Goal: Task Accomplishment & Management: Manage account settings

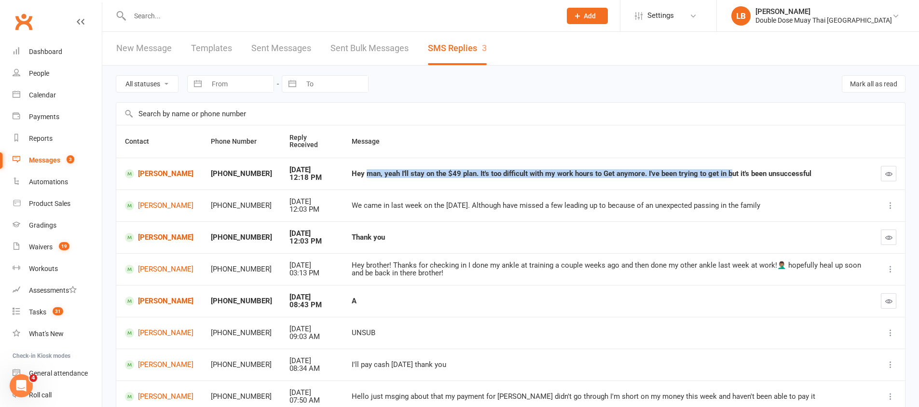
drag, startPoint x: 353, startPoint y: 174, endPoint x: 709, endPoint y: 171, distance: 356.6
click at [722, 172] on div "Hey man, yeah I'll stay on the $49 plan. It's too difficult with my work hours …" at bounding box center [608, 174] width 512 height 8
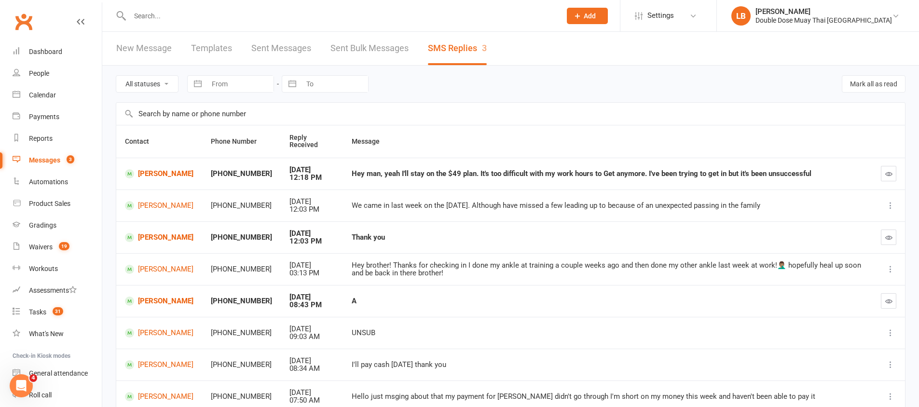
click at [808, 173] on div "Hey man, yeah I'll stay on the $49 plan. It's too difficult with my work hours …" at bounding box center [608, 174] width 512 height 8
drag, startPoint x: 814, startPoint y: 175, endPoint x: 824, endPoint y: 167, distance: 12.7
click at [682, 175] on div "Hey man, yeah I'll stay on the $49 plan. It's too difficult with my work hours …" at bounding box center [608, 174] width 512 height 8
click at [887, 169] on button "button" at bounding box center [888, 173] width 15 height 15
click at [168, 172] on link "[PERSON_NAME]" at bounding box center [159, 173] width 69 height 9
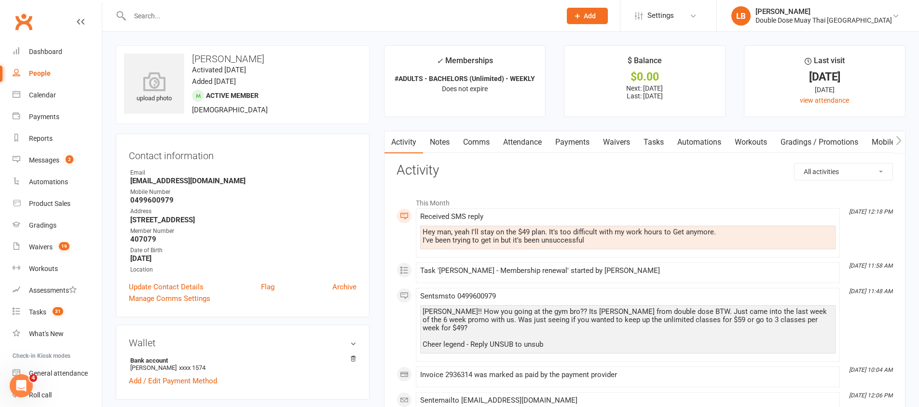
click at [474, 138] on link "Comms" at bounding box center [476, 142] width 40 height 22
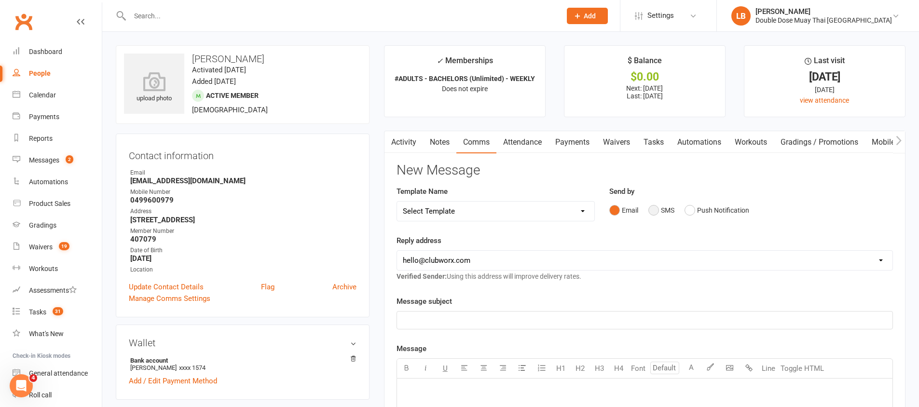
click at [660, 214] on button "SMS" at bounding box center [661, 210] width 26 height 18
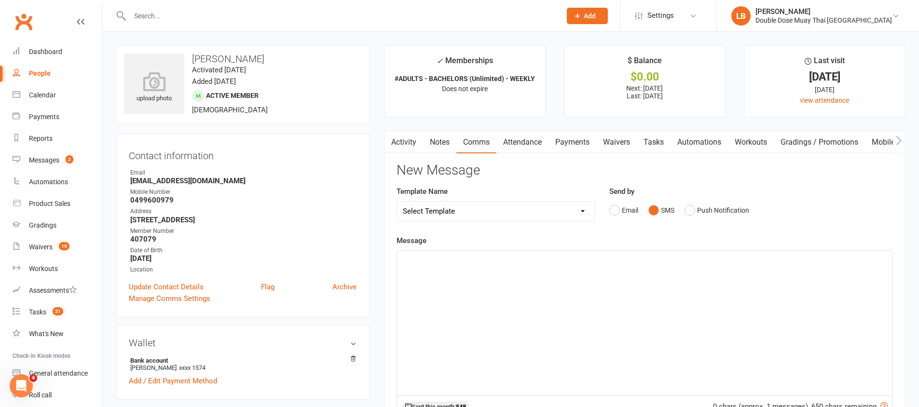
click at [572, 294] on div "﻿" at bounding box center [645, 323] width 496 height 145
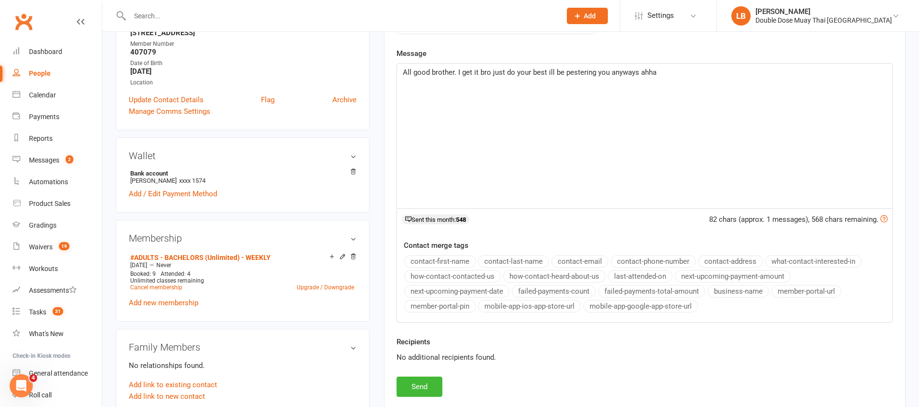
scroll to position [196, 0]
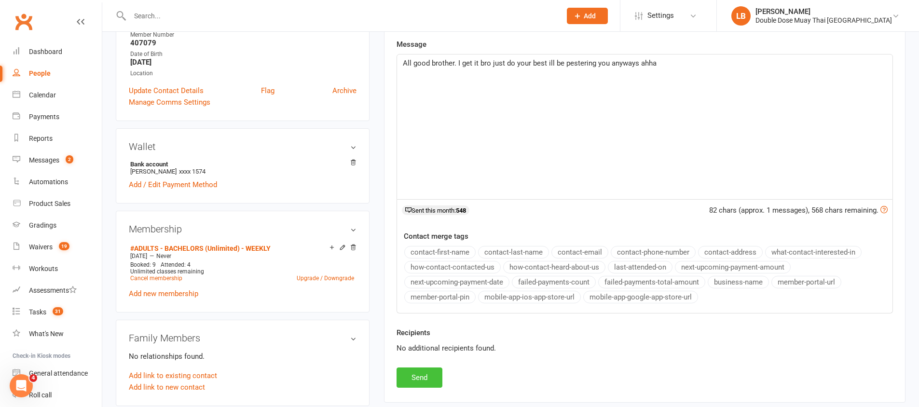
click at [428, 373] on button "Send" at bounding box center [420, 378] width 46 height 20
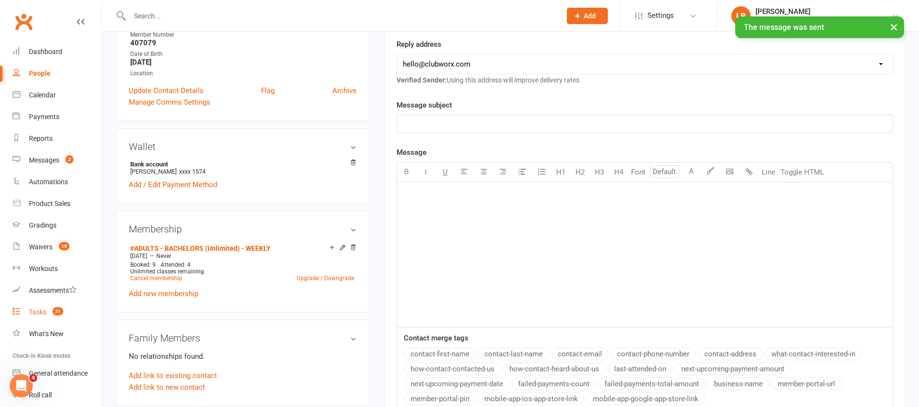
click at [41, 314] on div "Tasks" at bounding box center [37, 312] width 17 height 8
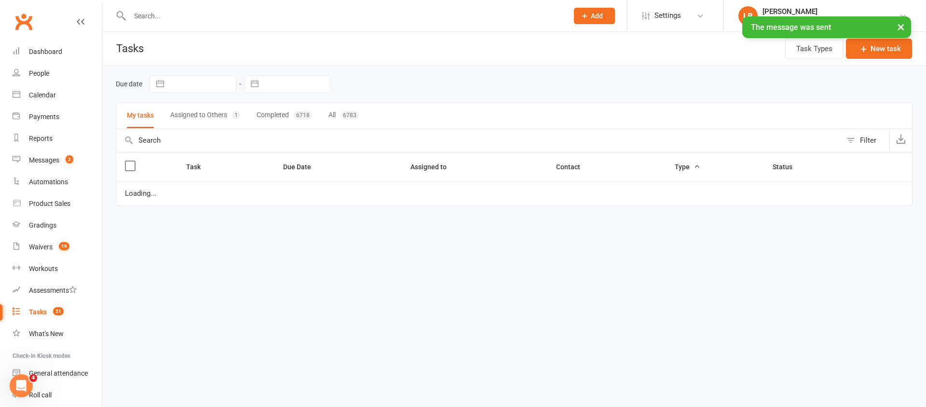
select select "started"
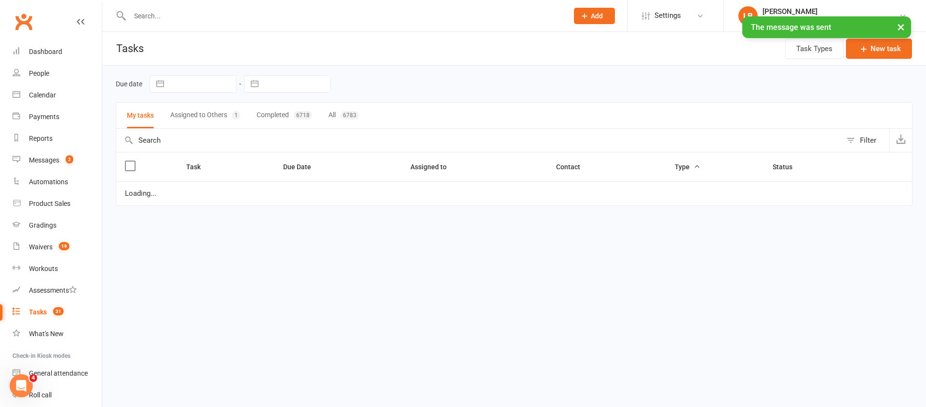
select select "started"
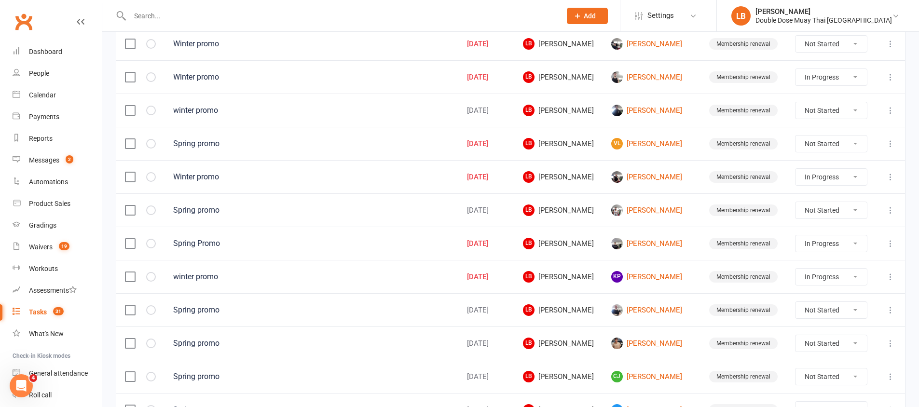
scroll to position [541, 0]
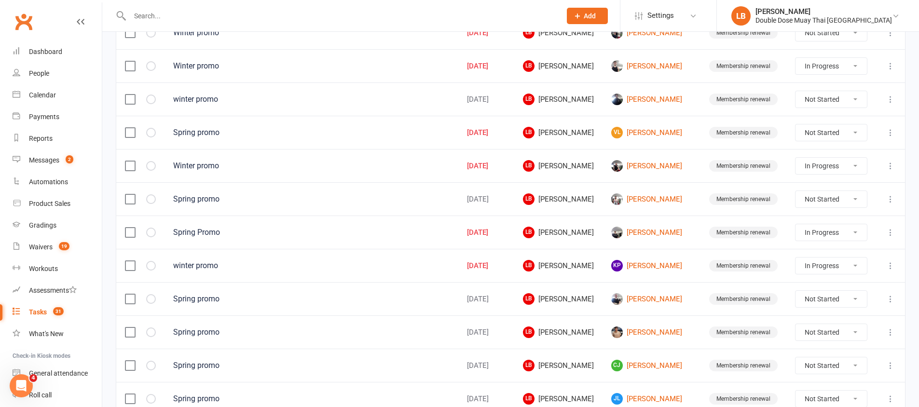
click at [823, 263] on select "Not Started In Progress Waiting Complete" at bounding box center [831, 266] width 71 height 16
select select "started"
click at [815, 267] on select "Not Started In Progress Waiting Complete" at bounding box center [831, 266] width 71 height 16
select select "started"
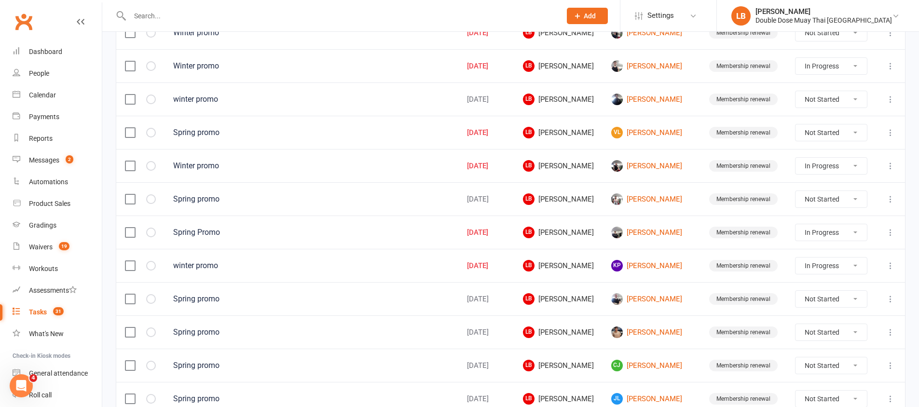
select select "started"
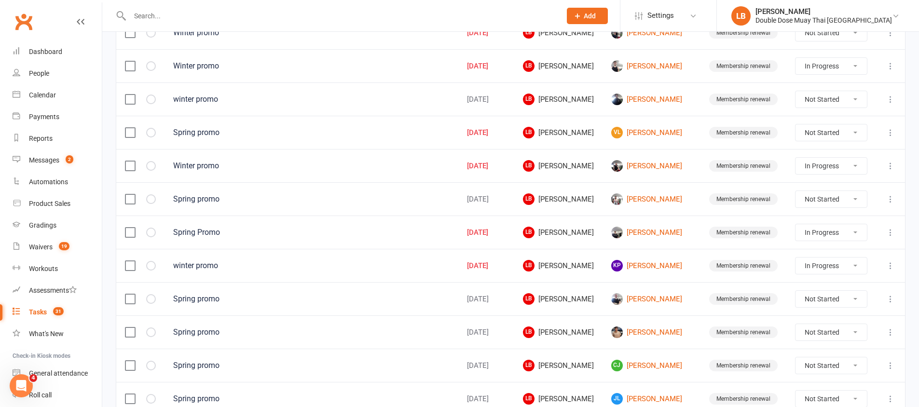
select select "started"
click at [816, 264] on select "Not Started In Progress Waiting Complete" at bounding box center [831, 266] width 71 height 16
select select "waiting"
select select "started"
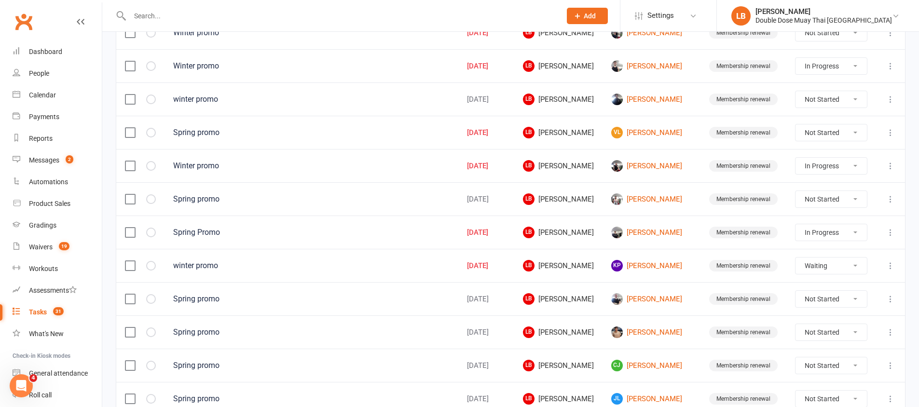
select select "started"
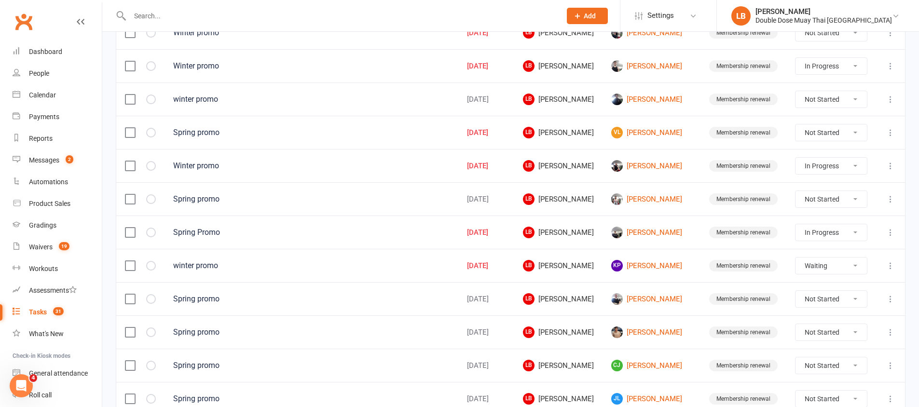
select select "started"
select select "waiting"
select select "started"
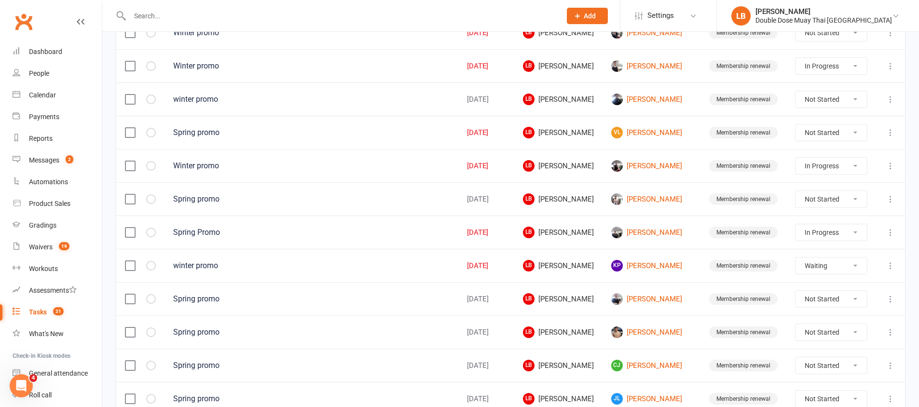
select select "started"
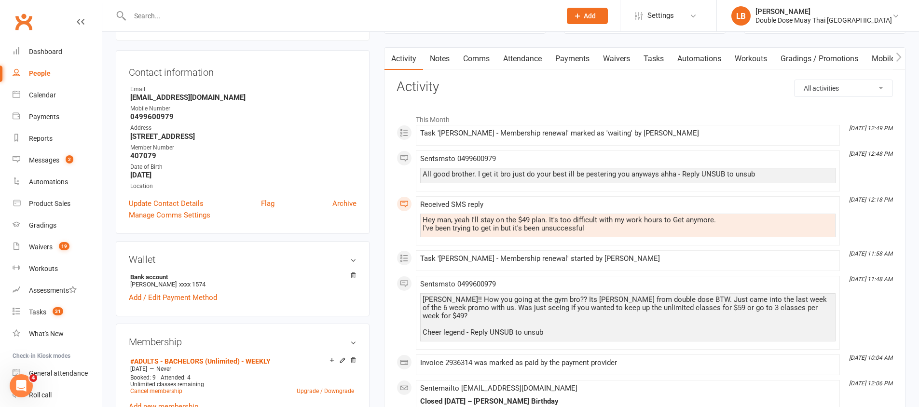
scroll to position [101, 0]
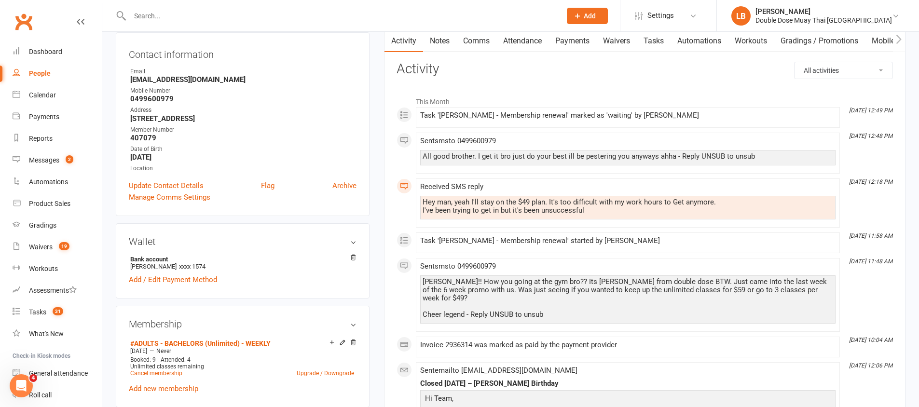
click at [576, 36] on link "Payments" at bounding box center [573, 41] width 48 height 22
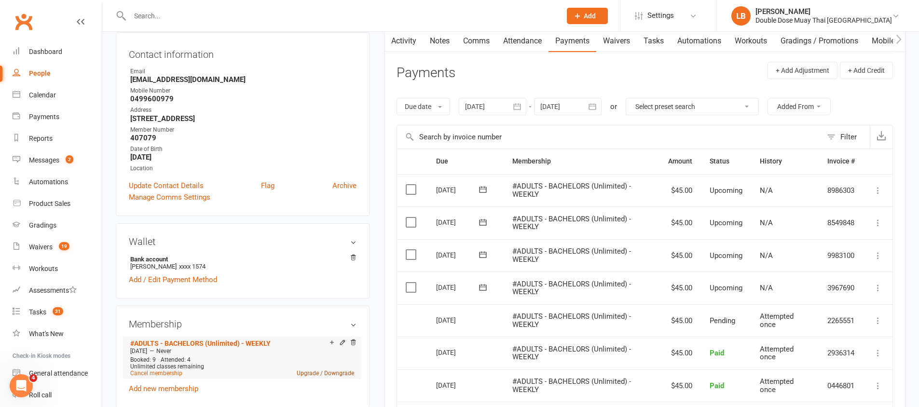
click at [316, 372] on link "Upgrade / Downgrade" at bounding box center [325, 373] width 57 height 7
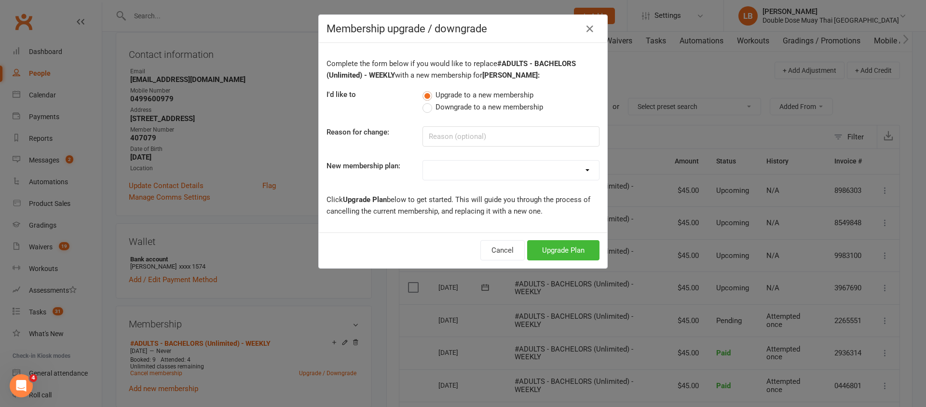
click at [423, 105] on label "Downgrade to a new membership" at bounding box center [483, 107] width 121 height 12
click at [423, 101] on input "Downgrade to a new membership" at bounding box center [426, 101] width 6 height 0
click at [441, 130] on input at bounding box center [511, 136] width 177 height 20
type input "Down grade"
click at [482, 170] on select "#KIDS - 1 Day - WEEKLY #KIDS - 1 Day - FORTNIGHTLY #KIDS - 1 Day - 12 Wks - Pai…" at bounding box center [511, 170] width 176 height 19
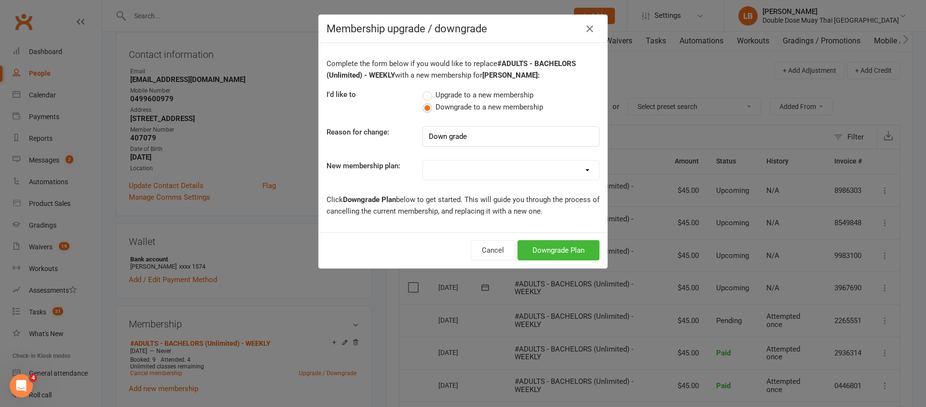
select select "9"
click at [573, 250] on button "Downgrade Plan" at bounding box center [559, 250] width 82 height 20
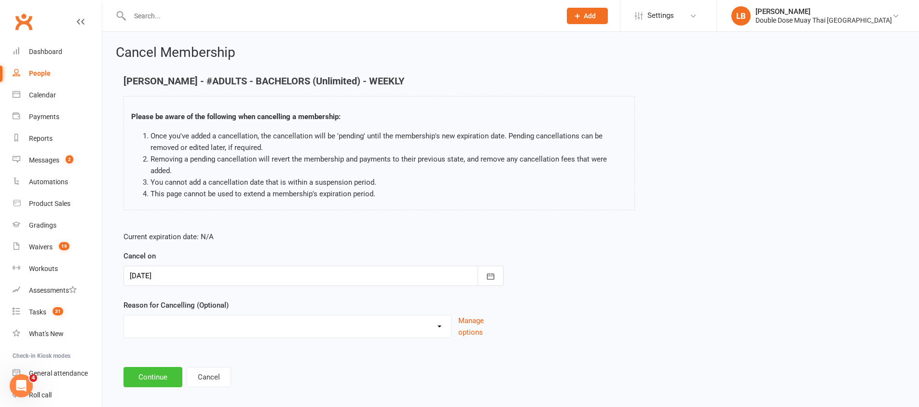
click at [161, 382] on button "Continue" at bounding box center [153, 377] width 59 height 20
click at [161, 382] on html "Prospect Member Non-attending contact Class / event Appointment Grading event T…" at bounding box center [459, 208] width 919 height 416
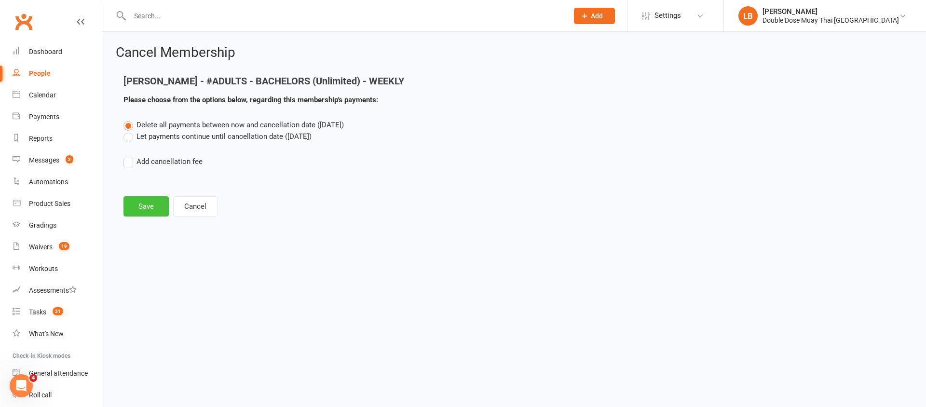
click at [154, 204] on button "Save" at bounding box center [146, 206] width 45 height 20
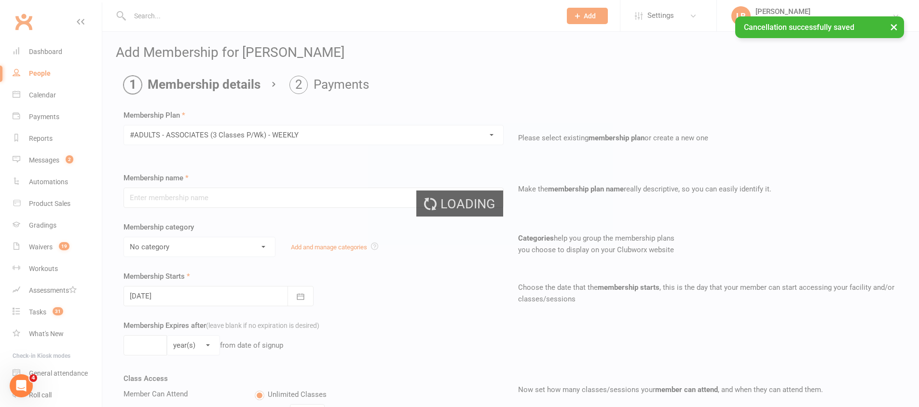
type input "#ADULTS - ASSOCIATES (3 Classes P/Wk) - WEEKLY"
select select "1"
type input "0"
type input "3"
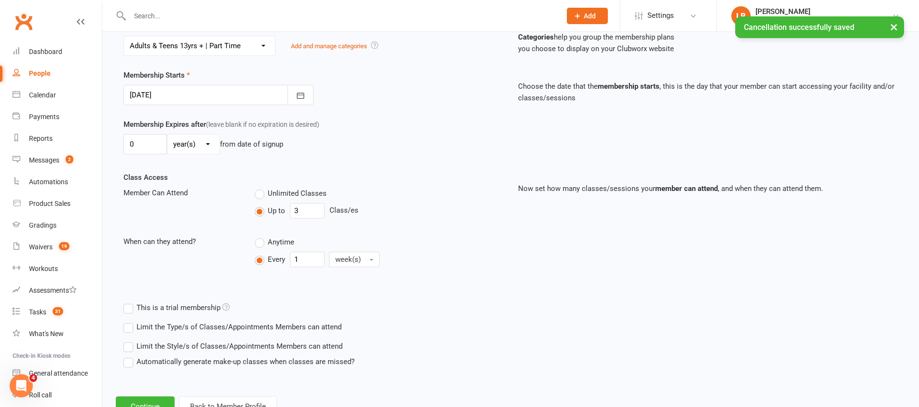
scroll to position [232, 0]
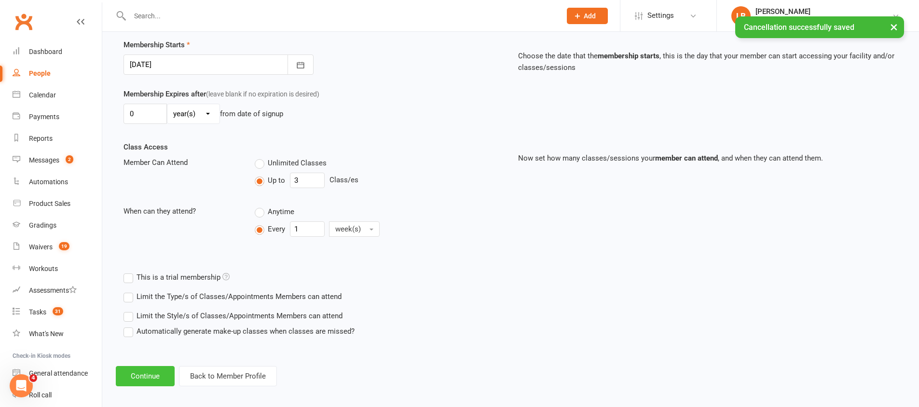
click at [151, 375] on button "Continue" at bounding box center [145, 376] width 59 height 20
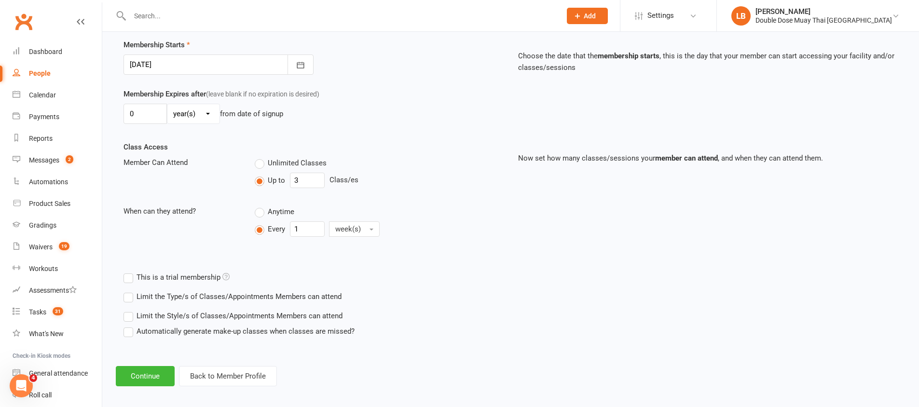
scroll to position [0, 0]
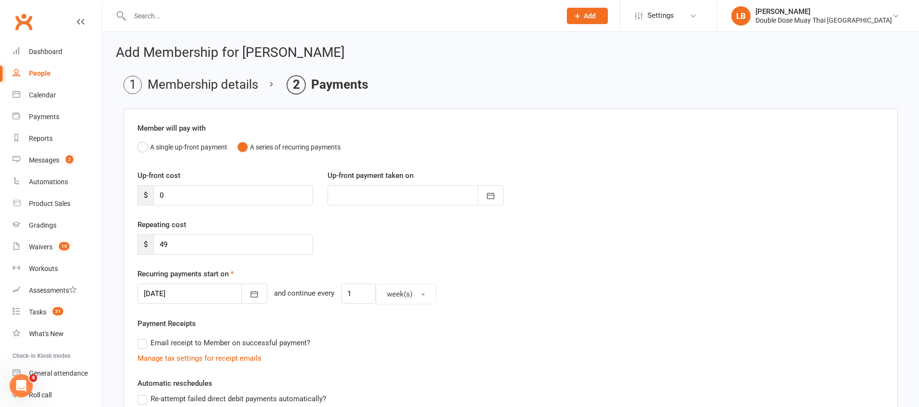
click at [205, 291] on div at bounding box center [203, 294] width 130 height 20
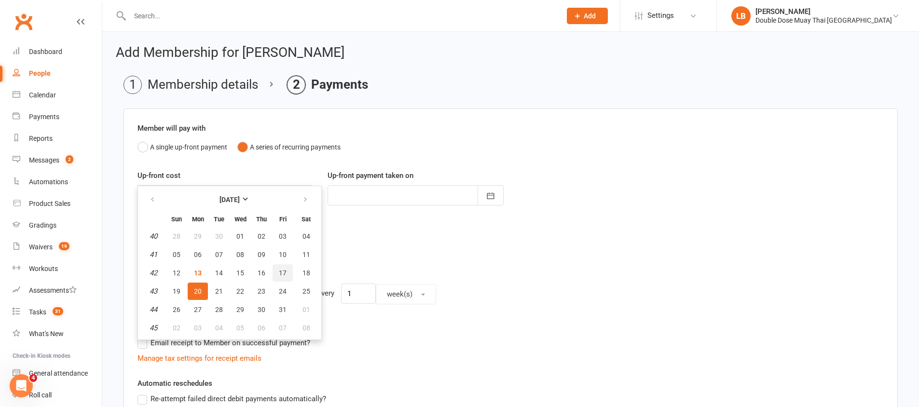
click at [284, 269] on span "17" at bounding box center [283, 273] width 8 height 8
type input "[DATE]"
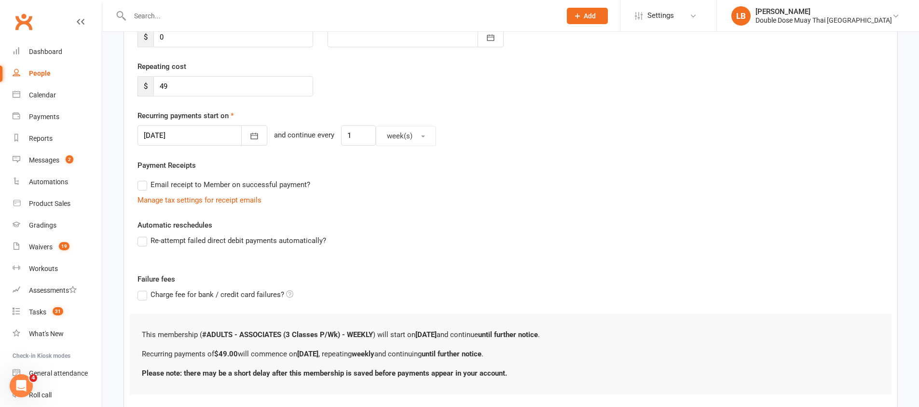
scroll to position [217, 0]
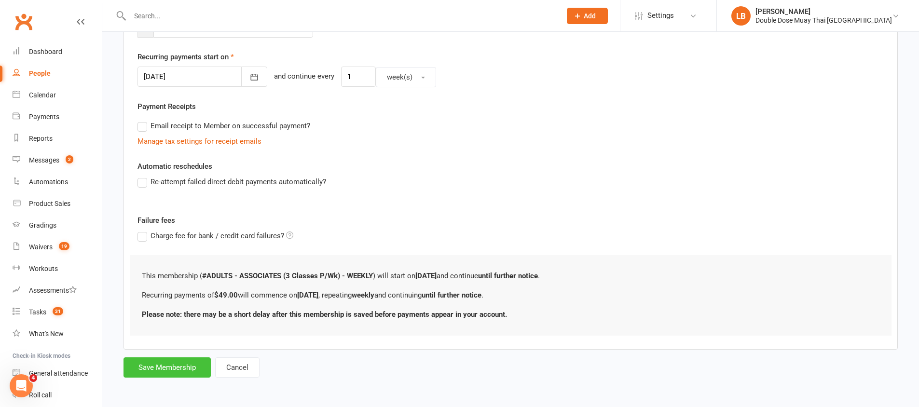
click at [154, 366] on button "Save Membership" at bounding box center [167, 368] width 87 height 20
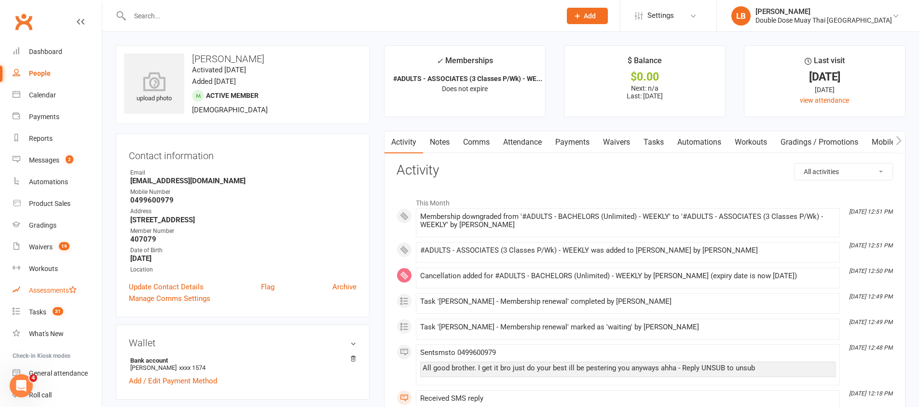
click at [49, 301] on link "Assessments" at bounding box center [57, 291] width 89 height 22
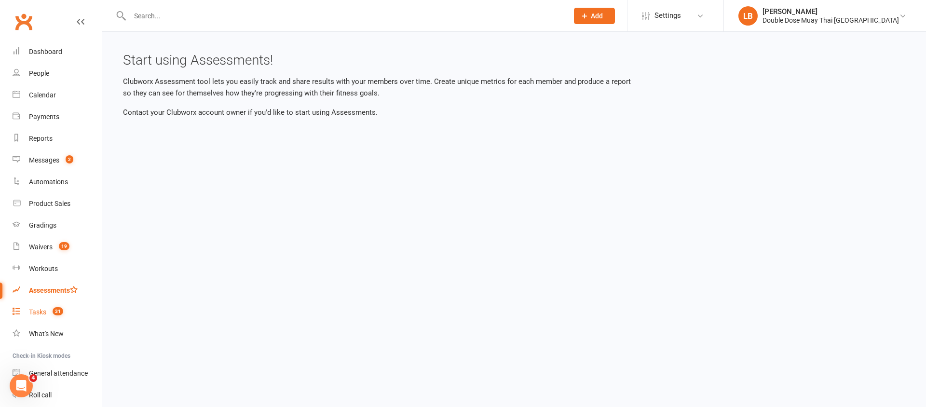
click at [50, 306] on link "Tasks 31" at bounding box center [57, 313] width 89 height 22
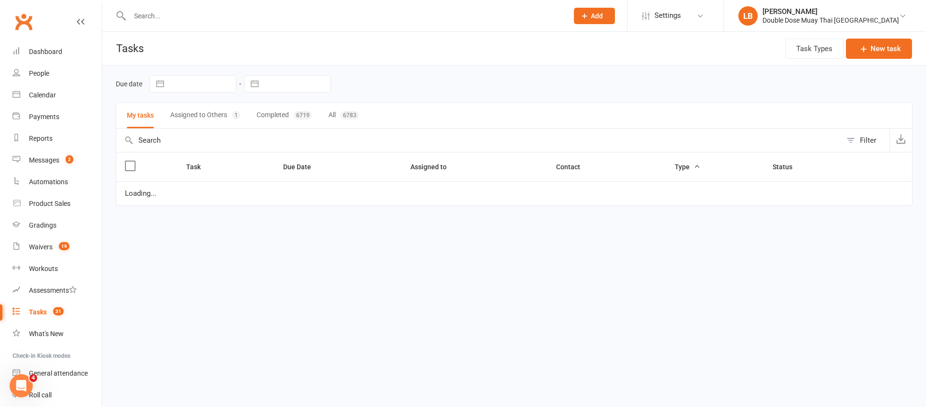
select select "started"
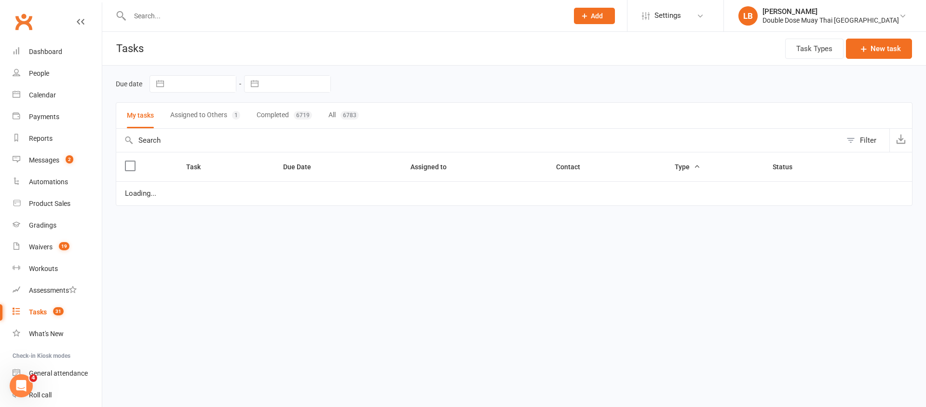
select select "started"
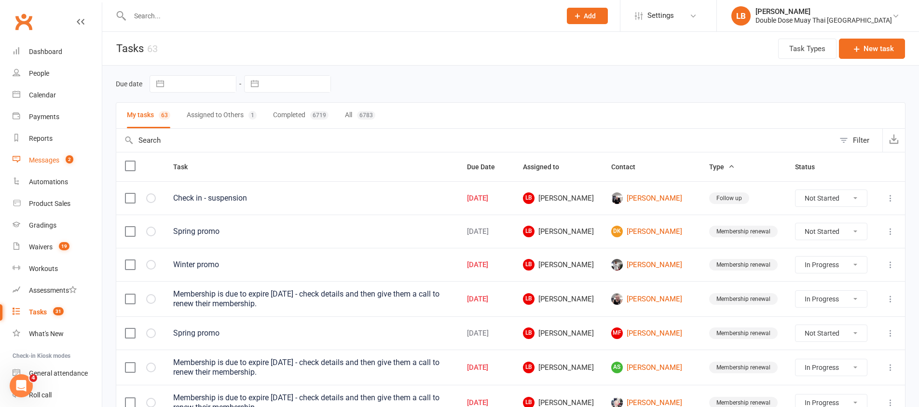
click at [55, 169] on link "Messages 2" at bounding box center [57, 161] width 89 height 22
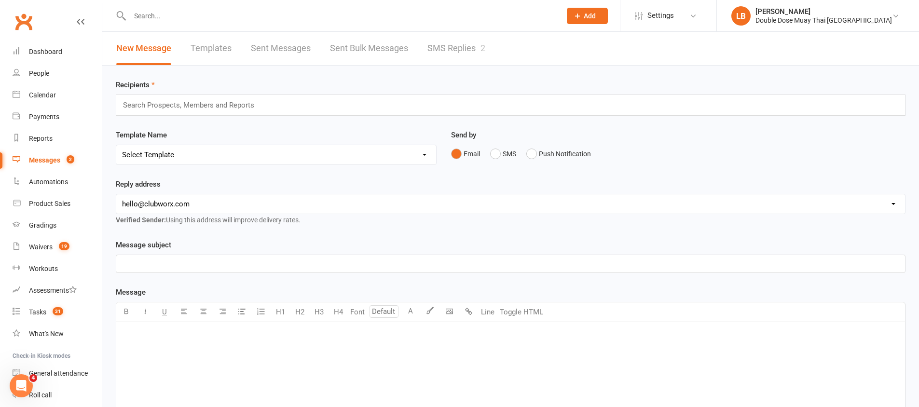
click at [471, 46] on link "SMS Replies 2" at bounding box center [456, 48] width 58 height 33
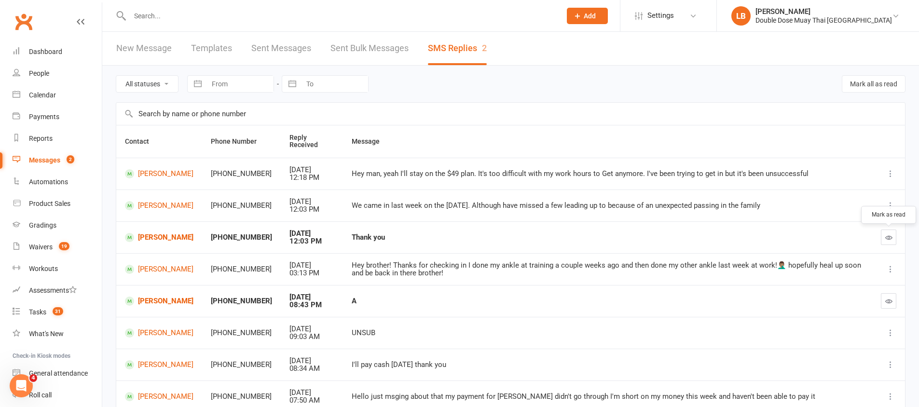
click at [891, 244] on button "button" at bounding box center [888, 237] width 15 height 15
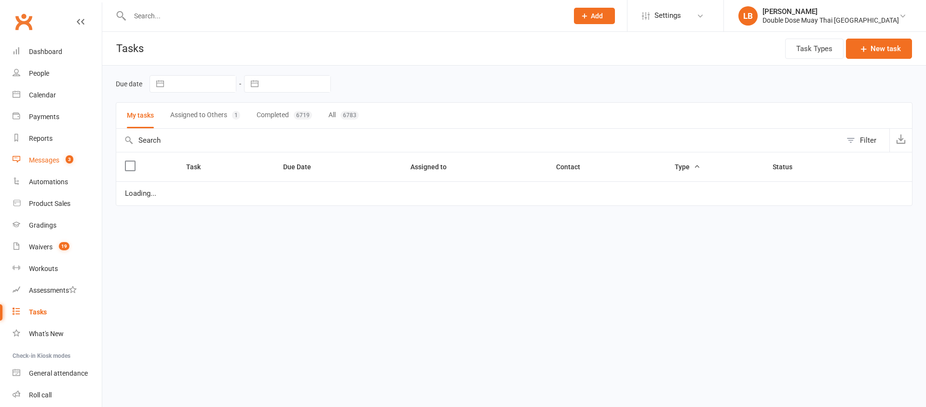
select select "started"
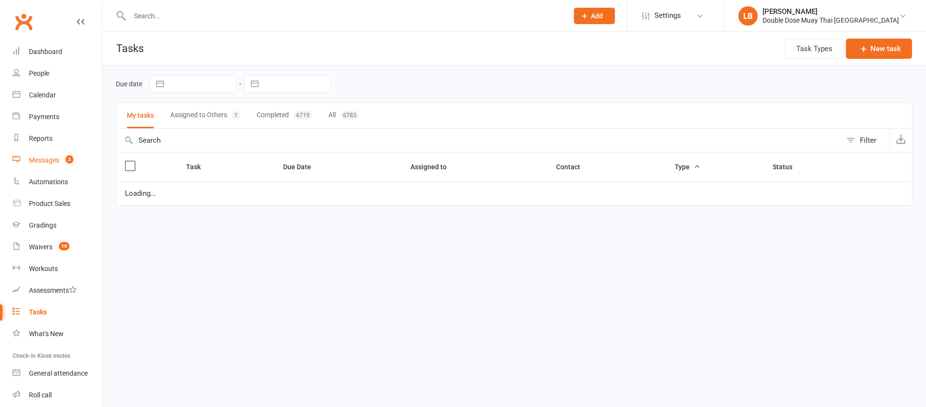
select select "started"
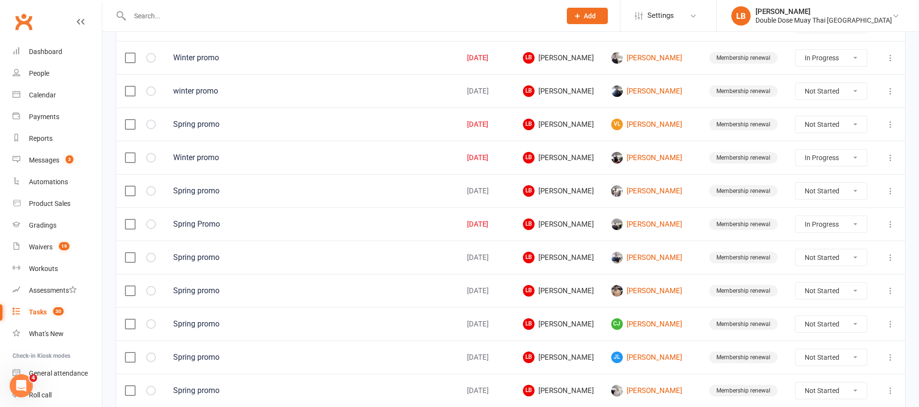
scroll to position [560, 0]
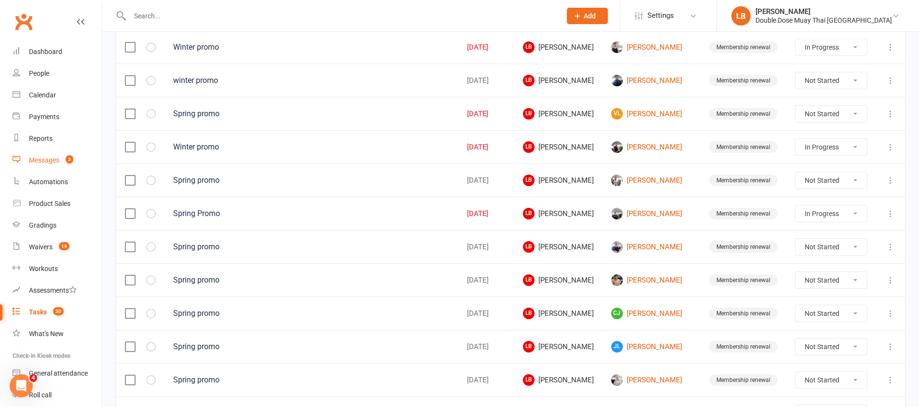
click at [52, 167] on link "Messages 3" at bounding box center [57, 161] width 89 height 22
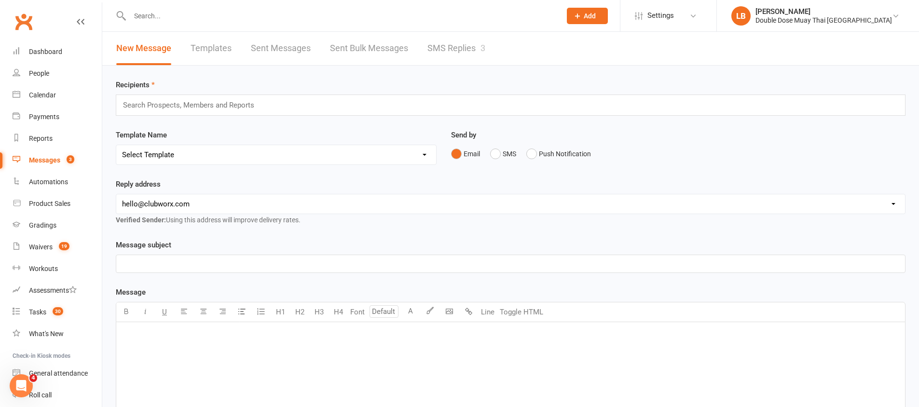
click at [453, 45] on link "SMS Replies 3" at bounding box center [456, 48] width 58 height 33
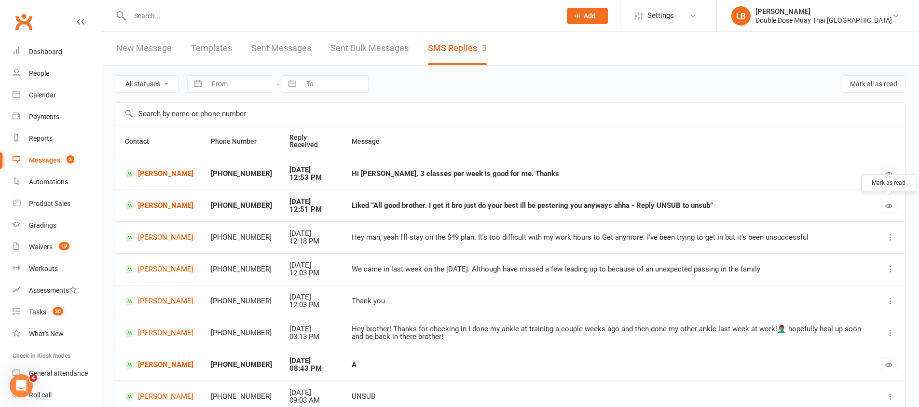
click at [891, 202] on icon "button" at bounding box center [888, 205] width 7 height 7
click at [157, 173] on link "[PERSON_NAME]" at bounding box center [159, 173] width 69 height 9
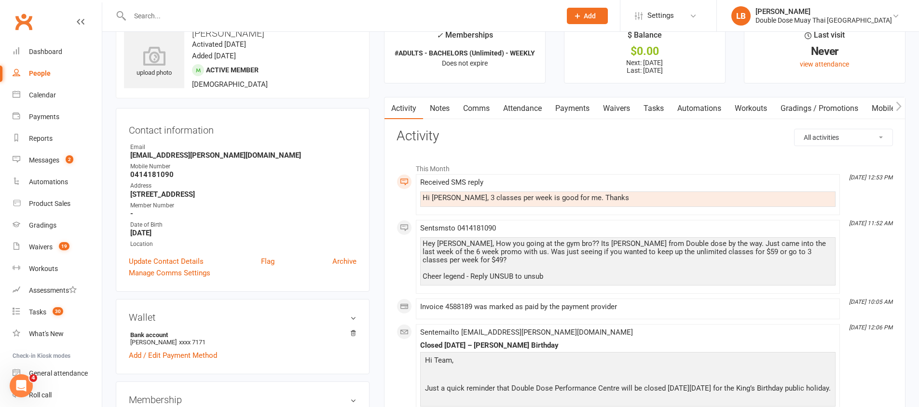
scroll to position [145, 0]
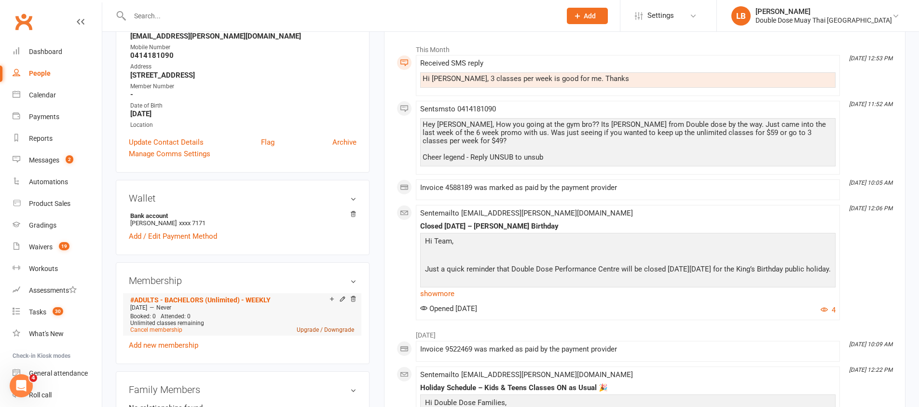
click at [316, 330] on link "Upgrade / Downgrade" at bounding box center [325, 330] width 57 height 7
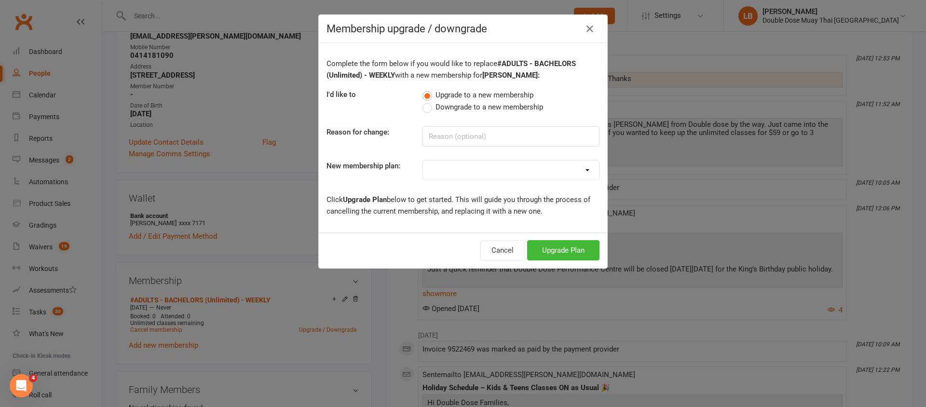
click at [428, 105] on label "Downgrade to a new membership" at bounding box center [483, 107] width 121 height 12
click at [428, 101] on input "Downgrade to a new membership" at bounding box center [426, 101] width 6 height 0
click at [440, 132] on input at bounding box center [511, 136] width 177 height 20
click at [684, 211] on div "Membership upgrade / downgrade Complete the form below if you would like to rep…" at bounding box center [463, 203] width 926 height 407
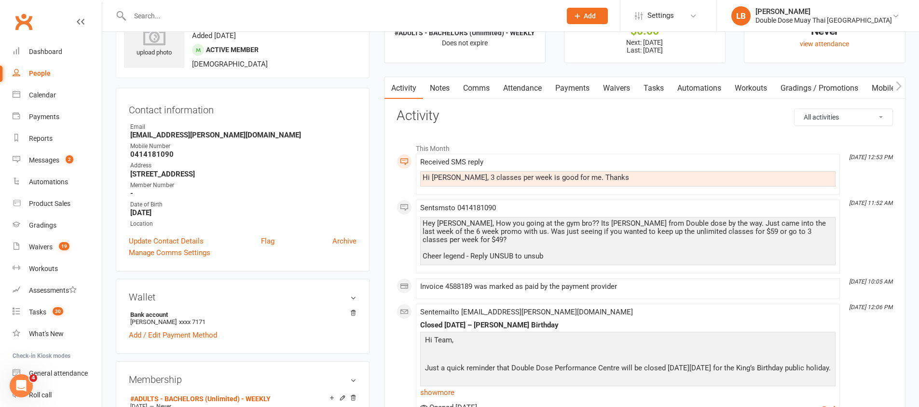
scroll to position [0, 0]
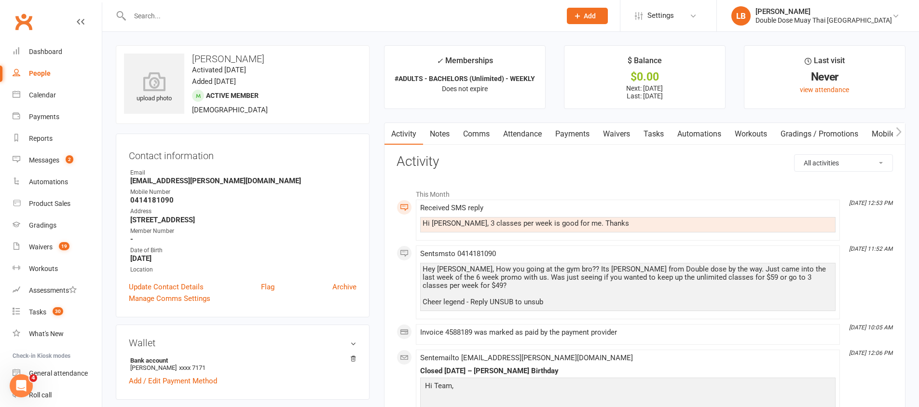
click at [571, 134] on link "Payments" at bounding box center [573, 134] width 48 height 22
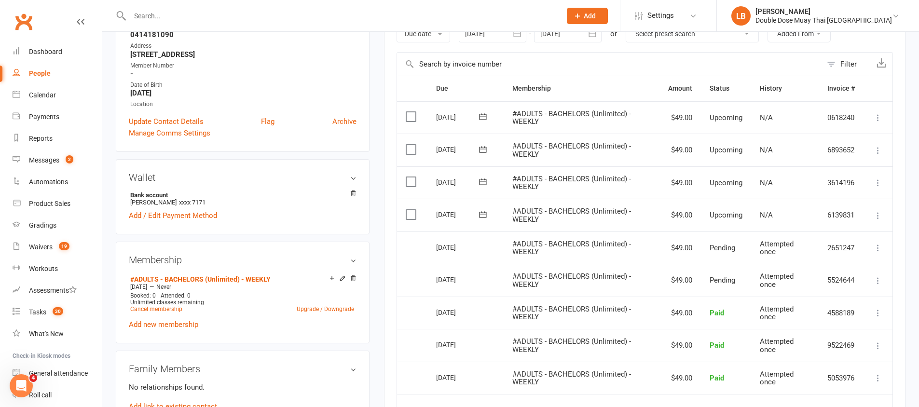
scroll to position [167, 0]
click at [330, 305] on link "Upgrade / Downgrade" at bounding box center [325, 307] width 57 height 7
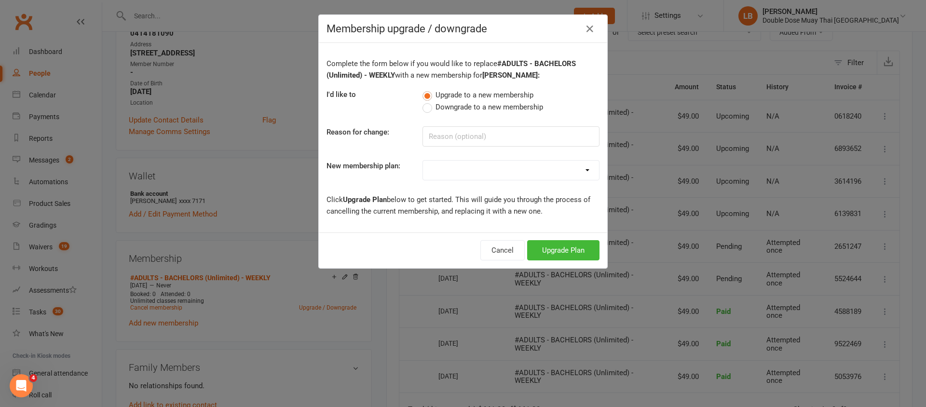
click at [426, 108] on label "Downgrade to a new membership" at bounding box center [483, 107] width 121 height 12
click at [426, 101] on input "Downgrade to a new membership" at bounding box center [426, 101] width 6 height 0
click at [441, 133] on input at bounding box center [511, 136] width 177 height 20
click at [494, 167] on select "#KIDS - 1 Day - WEEKLY #KIDS - 1 Day - FORTNIGHTLY #KIDS - 1 Day - 12 Wks - Pai…" at bounding box center [511, 170] width 176 height 19
select select "9"
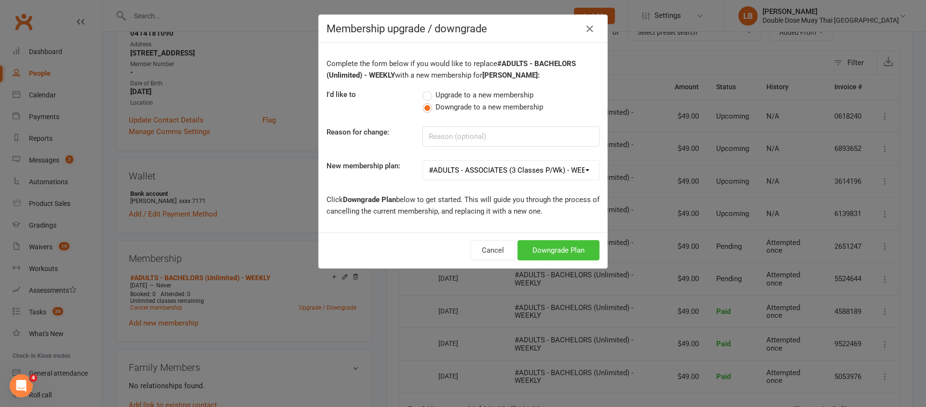
click at [542, 243] on button "Downgrade Plan" at bounding box center [559, 250] width 82 height 20
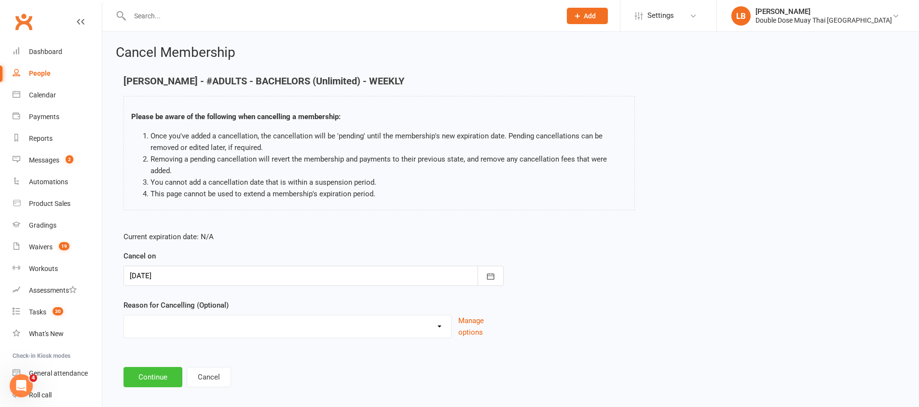
click at [168, 368] on button "Continue" at bounding box center [153, 377] width 59 height 20
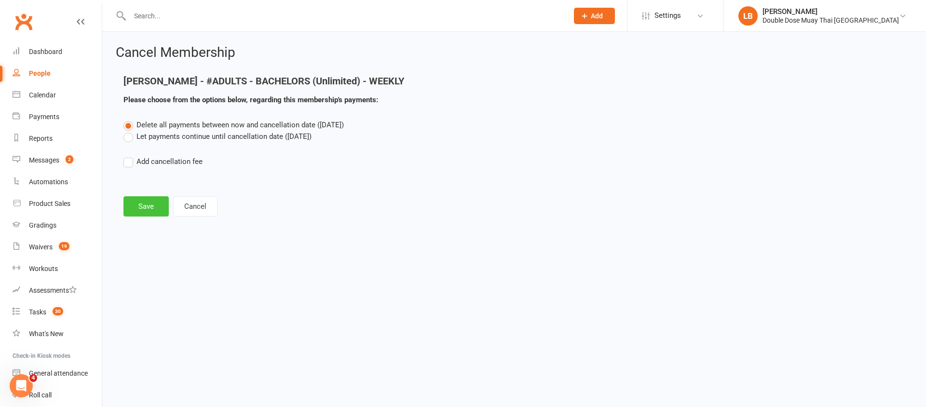
click at [151, 204] on button "Save" at bounding box center [146, 206] width 45 height 20
click at [151, 204] on footer "Save Cancel" at bounding box center [515, 206] width 782 height 20
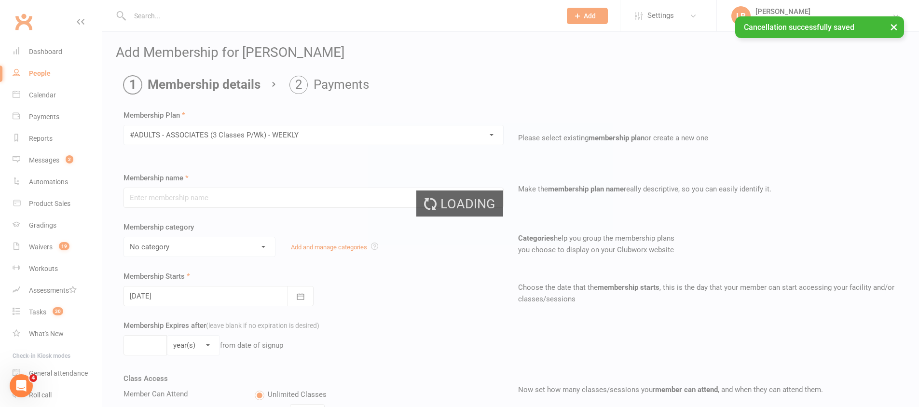
type input "#ADULTS - ASSOCIATES (3 Classes P/Wk) - WEEKLY"
select select "1"
type input "0"
type input "3"
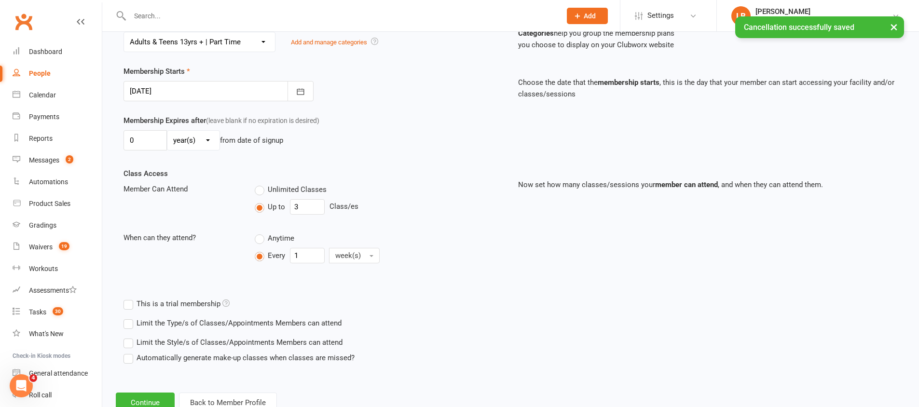
scroll to position [238, 0]
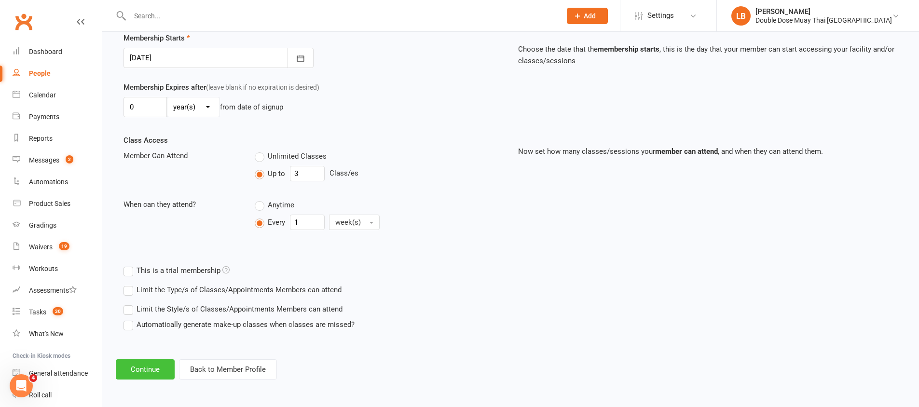
click at [170, 366] on button "Continue" at bounding box center [145, 369] width 59 height 20
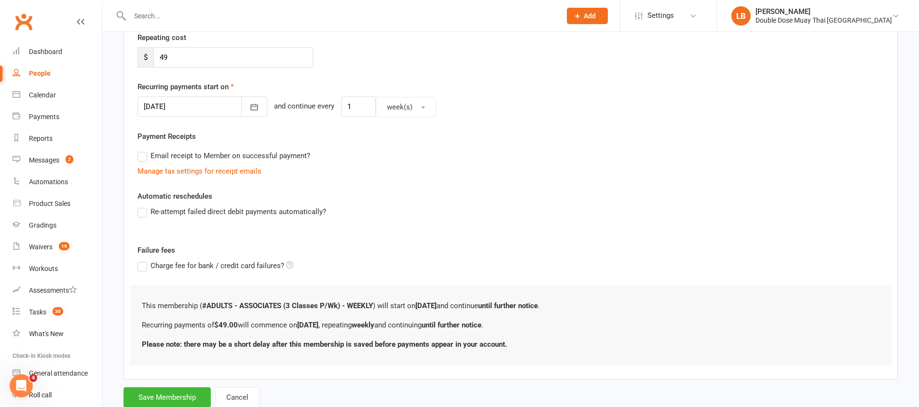
scroll to position [217, 0]
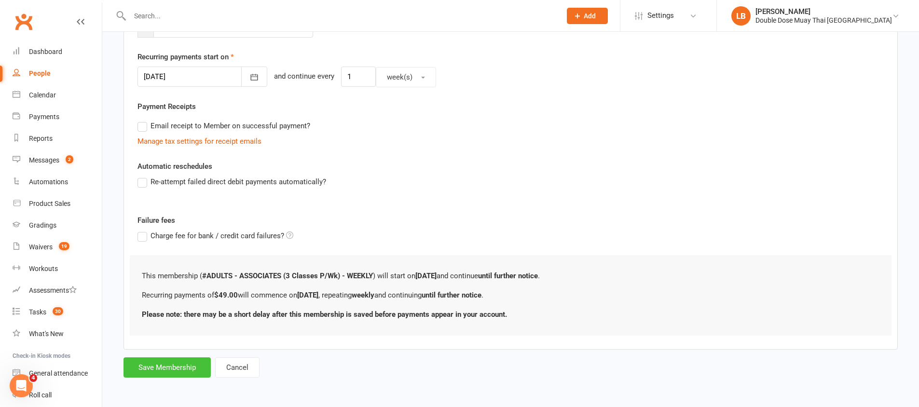
click at [178, 370] on button "Save Membership" at bounding box center [167, 368] width 87 height 20
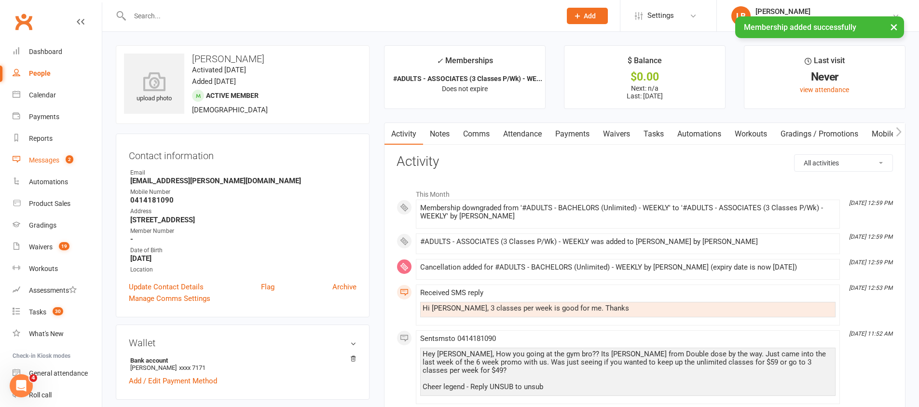
click at [57, 156] on div "Messages" at bounding box center [44, 160] width 30 height 8
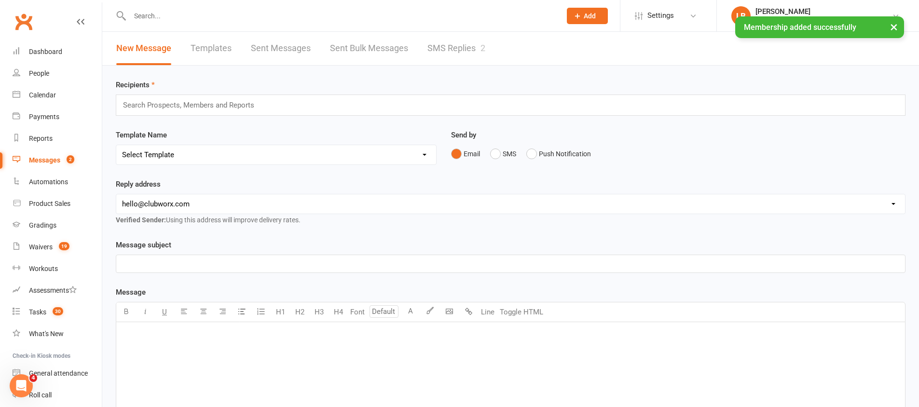
click at [464, 47] on link "SMS Replies 2" at bounding box center [456, 48] width 58 height 33
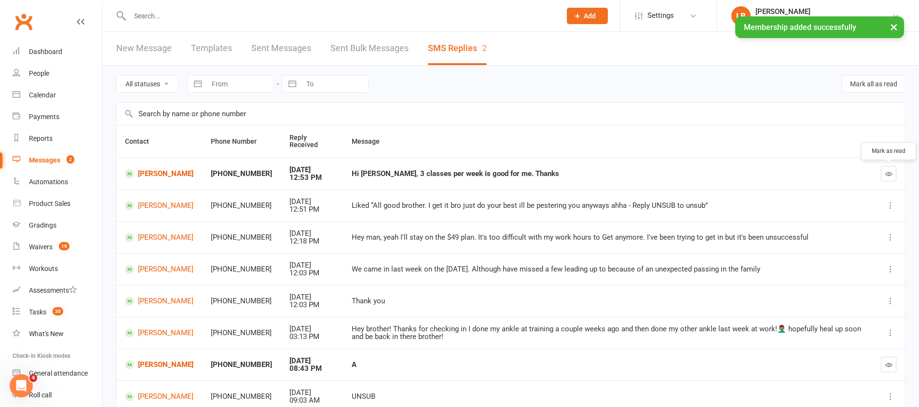
click at [893, 172] on button "button" at bounding box center [888, 173] width 15 height 15
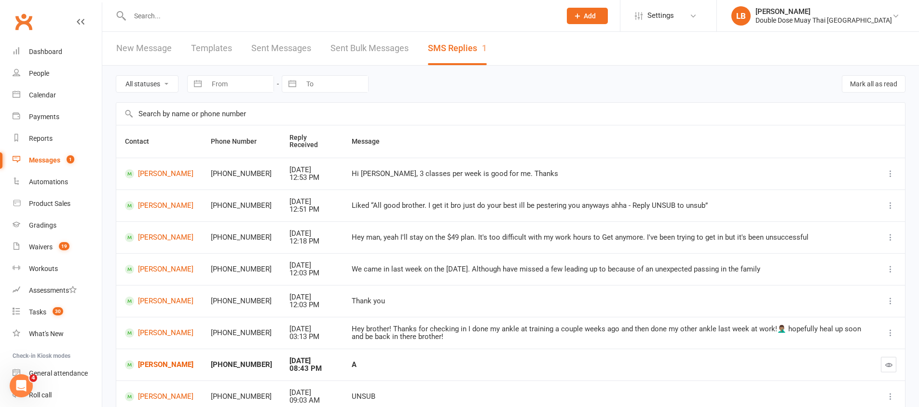
click at [139, 179] on td "[PERSON_NAME]" at bounding box center [159, 174] width 86 height 32
click at [145, 175] on link "[PERSON_NAME]" at bounding box center [159, 173] width 69 height 9
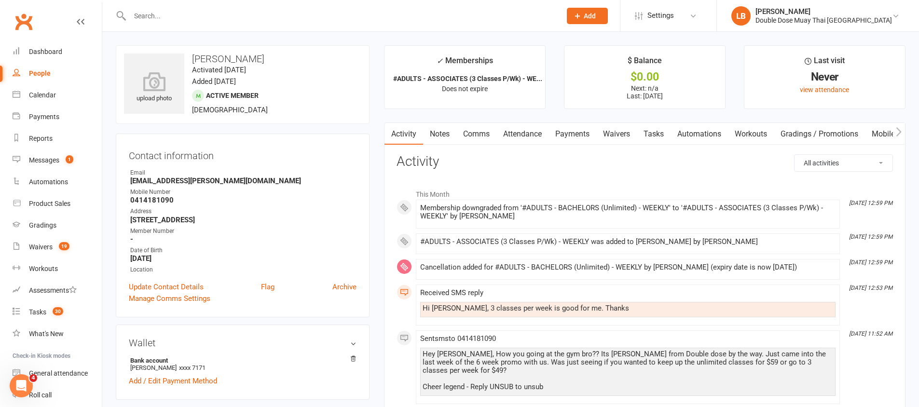
click at [587, 132] on link "Payments" at bounding box center [573, 134] width 48 height 22
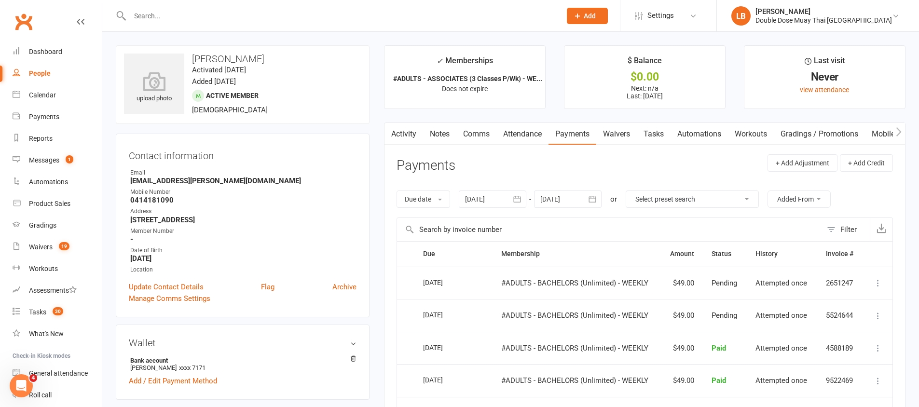
drag, startPoint x: 658, startPoint y: 136, endPoint x: 664, endPoint y: 140, distance: 7.6
click at [658, 136] on link "Tasks" at bounding box center [654, 134] width 34 height 22
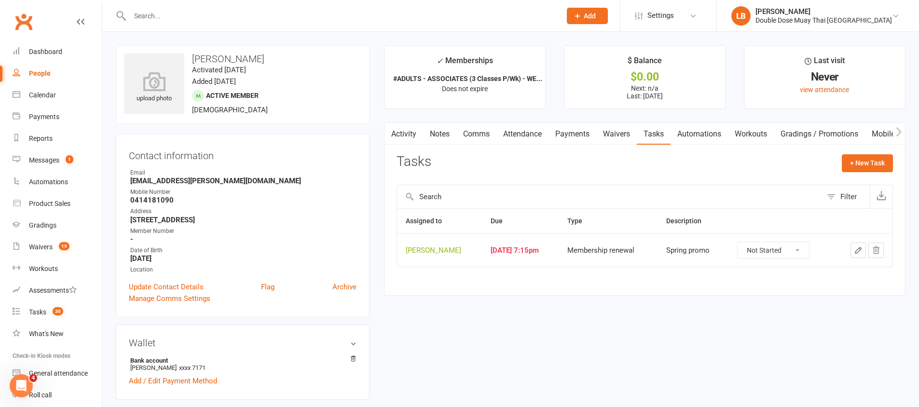
click at [783, 251] on select "Not Started In Progress Waiting Complete" at bounding box center [773, 250] width 71 height 16
select select "unstarted"
click at [54, 50] on div "Dashboard" at bounding box center [45, 52] width 33 height 8
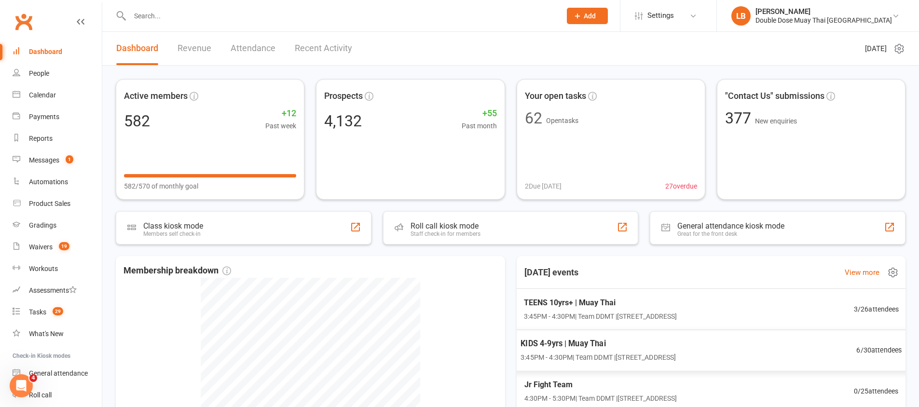
click at [608, 313] on span "3:45PM - 4:30PM | Team DDMT | 1/118 Lahrs Road Ormeau" at bounding box center [599, 316] width 153 height 11
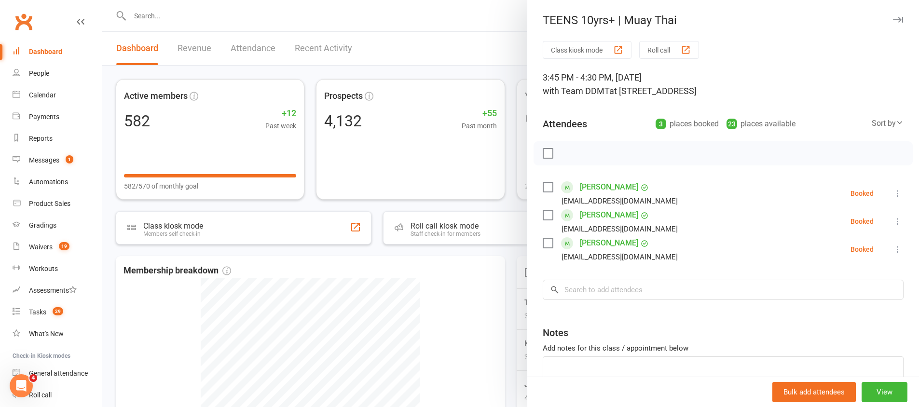
click at [465, 306] on div at bounding box center [510, 203] width 817 height 407
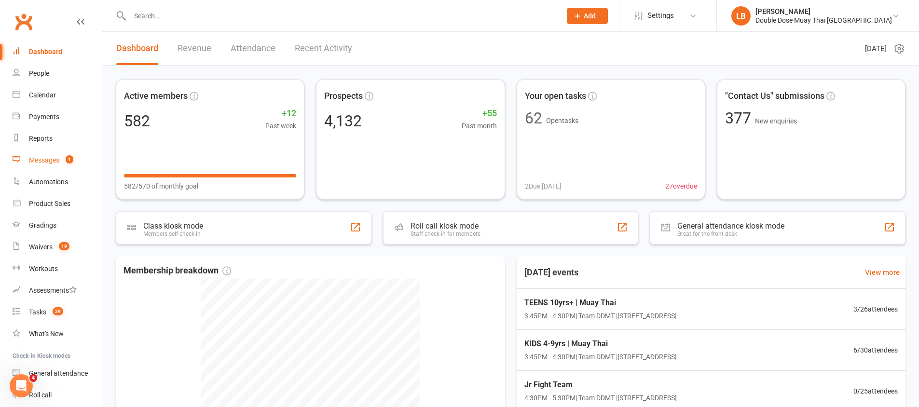
click at [71, 160] on span "1" at bounding box center [70, 159] width 8 height 8
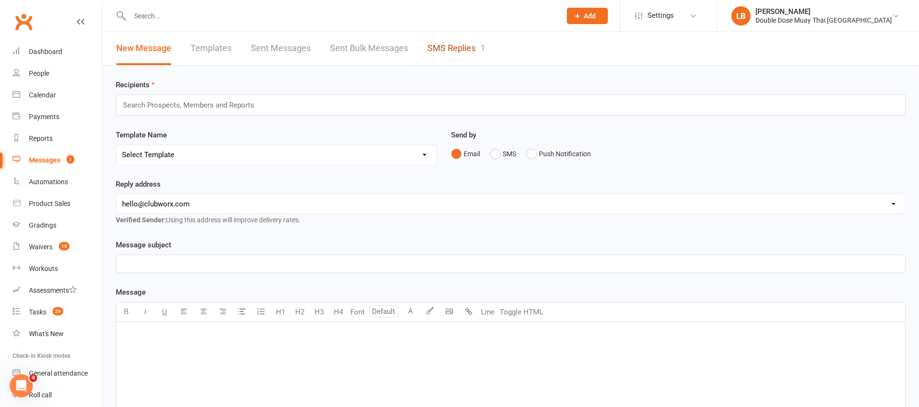
drag, startPoint x: 448, startPoint y: 34, endPoint x: 451, endPoint y: 44, distance: 10.1
click at [448, 35] on link "SMS Replies 1" at bounding box center [456, 48] width 58 height 33
